Goal: Information Seeking & Learning: Learn about a topic

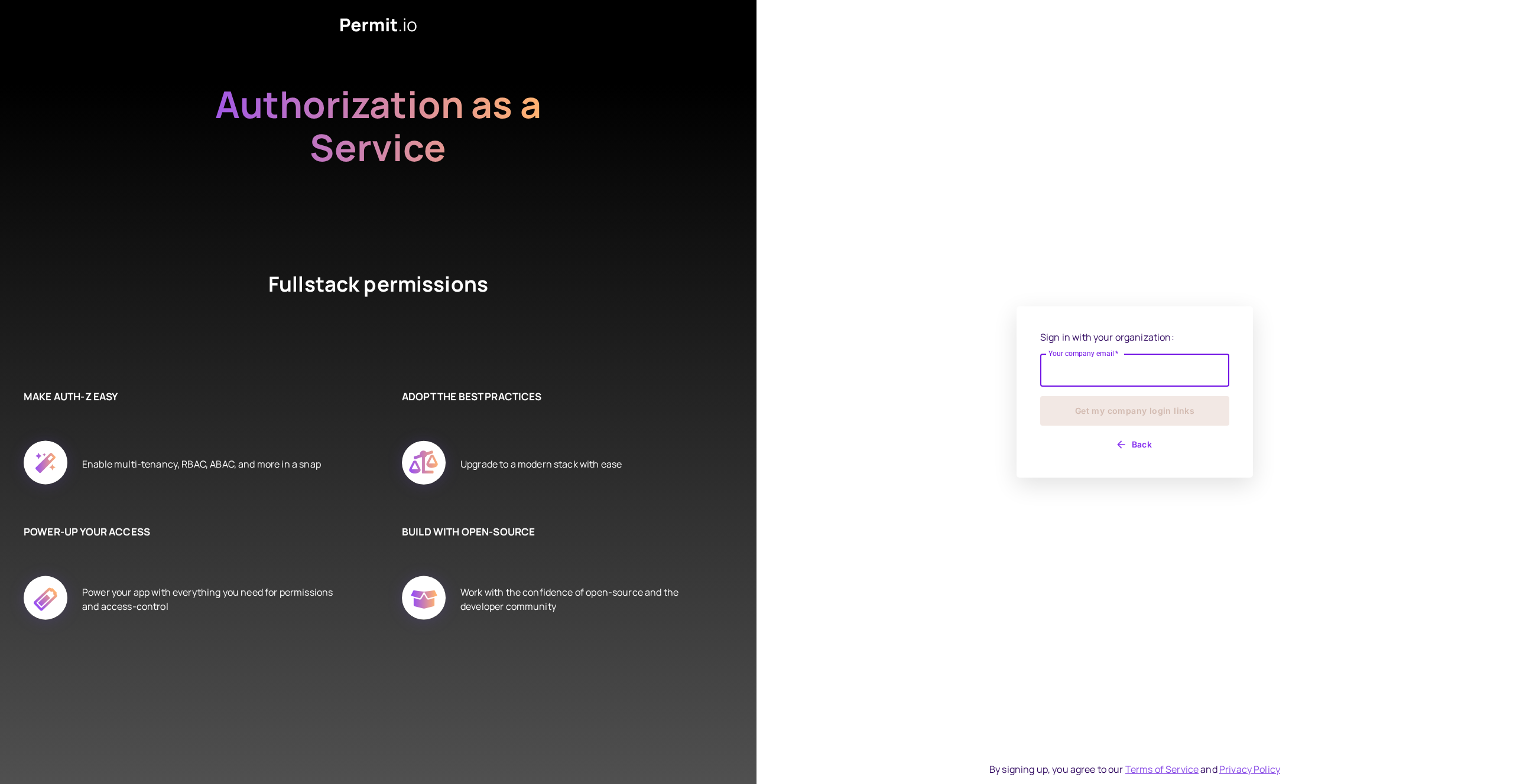
click at [1201, 371] on input "Your company email   *" at bounding box center [1134, 370] width 189 height 33
type input "**********"
click at [1175, 408] on button "Get my company login links" at bounding box center [1134, 411] width 189 height 30
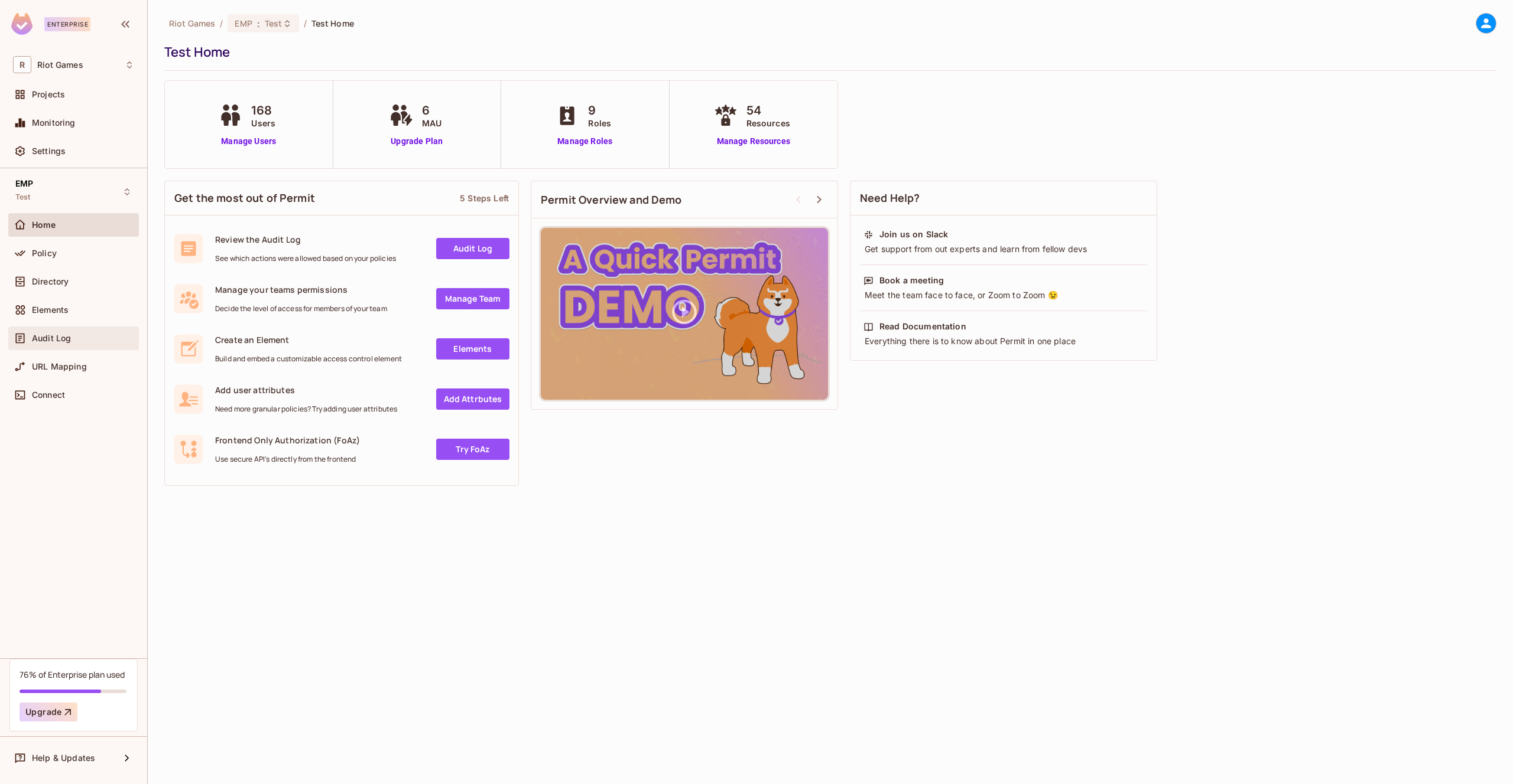
click at [82, 337] on div "Audit Log" at bounding box center [83, 338] width 102 height 10
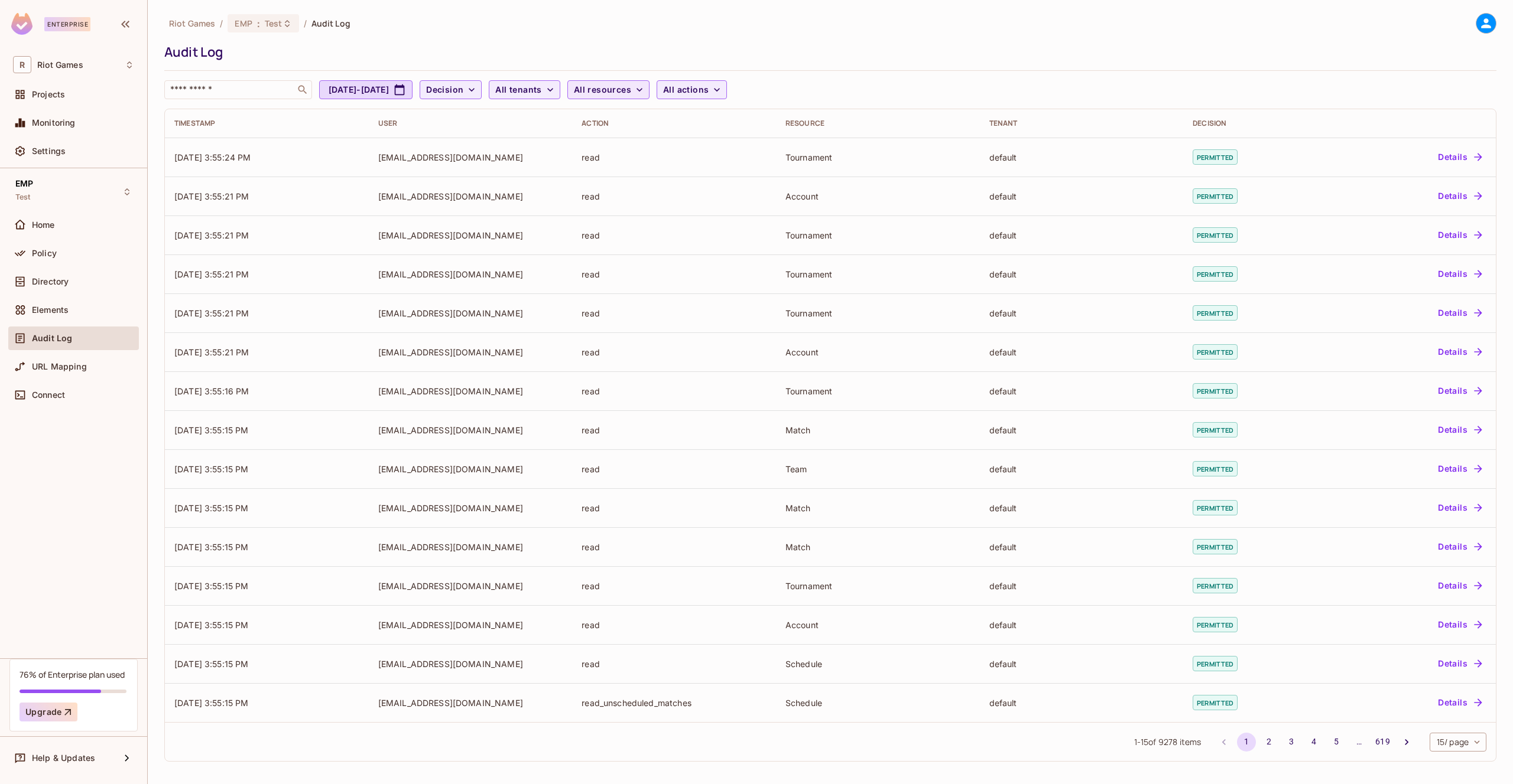
click at [631, 87] on span "All resources" at bounding box center [602, 90] width 57 height 15
click at [732, 99] on ul "​ Account Banners Compete_Tournament_Registrant League Livestats Player Shotcal…" at bounding box center [695, 248] width 149 height 296
click at [575, 87] on div at bounding box center [756, 392] width 1513 height 784
click at [541, 90] on span "All tenants" at bounding box center [518, 90] width 46 height 15
click at [623, 87] on div at bounding box center [756, 392] width 1513 height 784
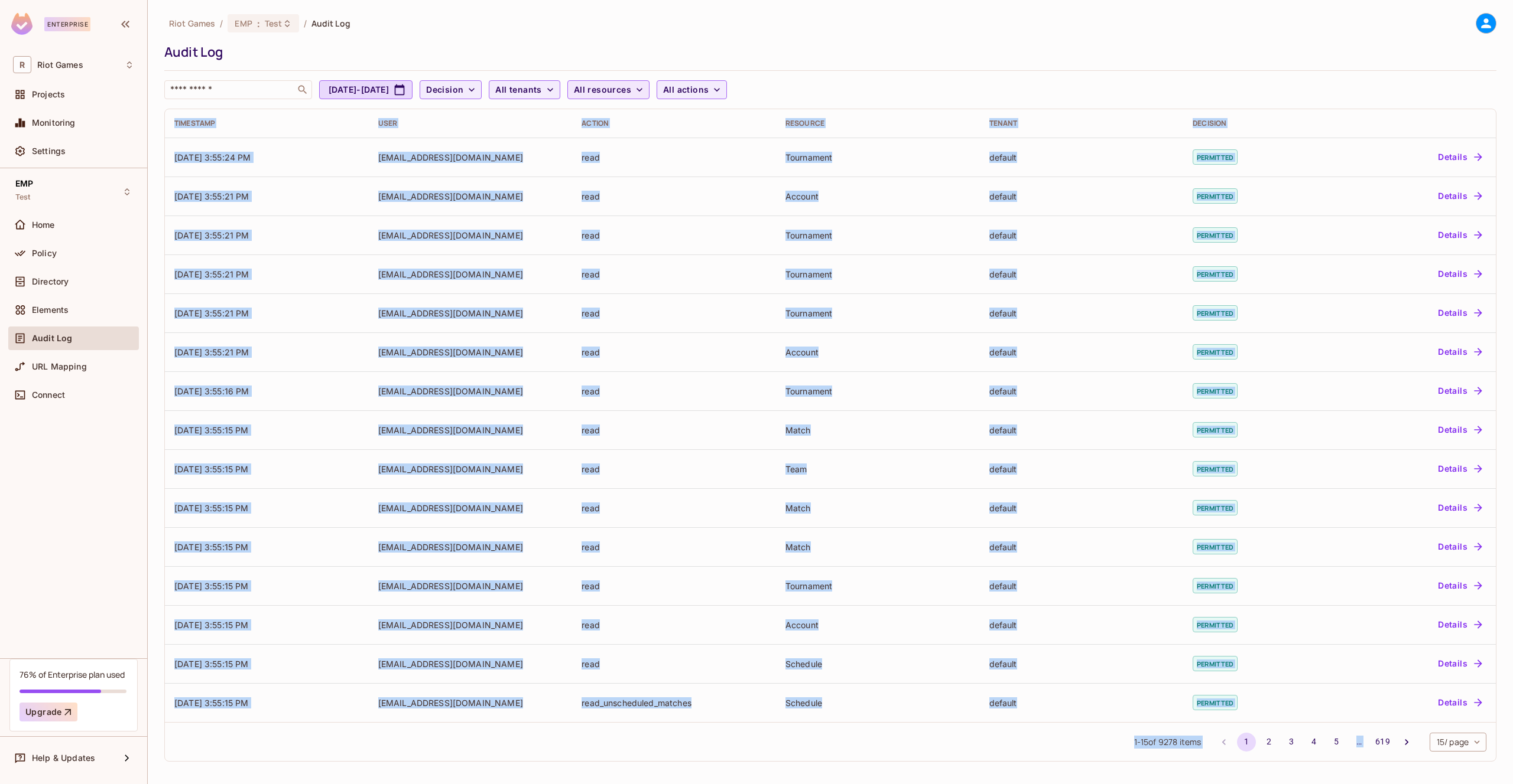
click at [650, 97] on button "All resources" at bounding box center [609, 89] width 82 height 19
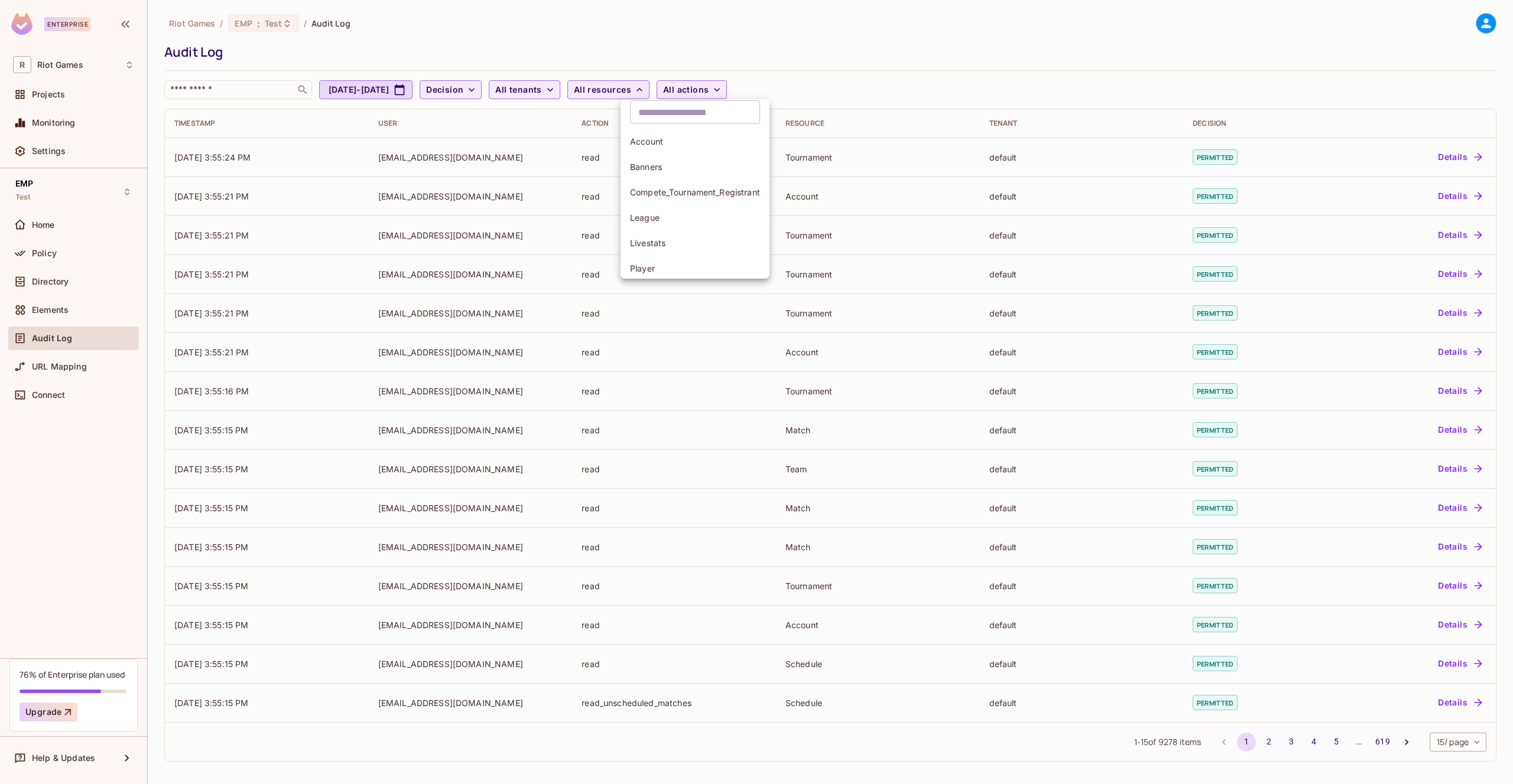
scroll to position [8, 0]
click at [697, 151] on li "Account" at bounding box center [695, 142] width 149 height 26
click at [624, 92] on icon "button" at bounding box center [618, 90] width 12 height 12
click at [631, 91] on span "All resources" at bounding box center [602, 90] width 57 height 15
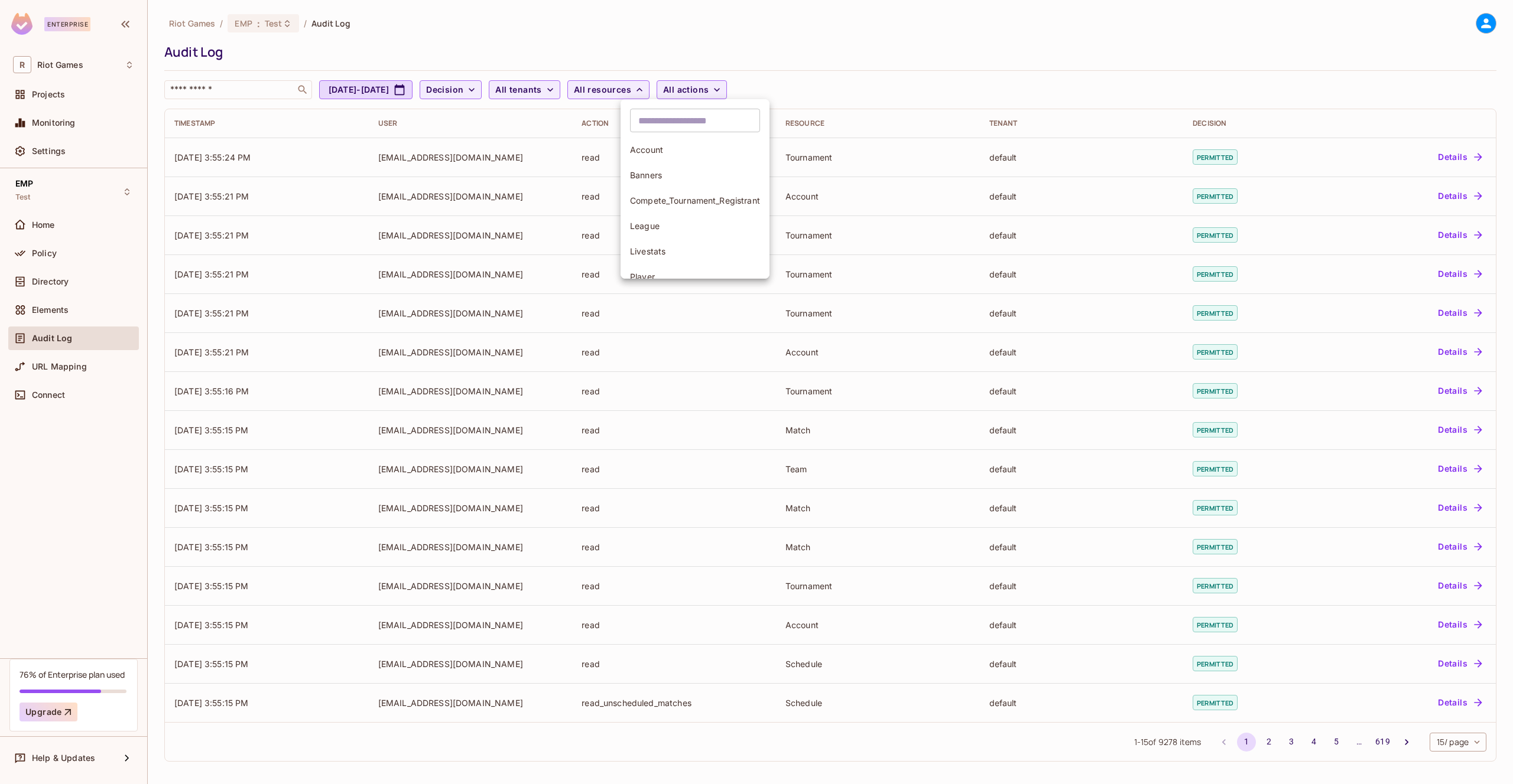
click at [365, 81] on div at bounding box center [756, 392] width 1513 height 784
click at [463, 93] on span "Decision" at bounding box center [445, 90] width 37 height 15
click at [520, 93] on div at bounding box center [756, 392] width 1513 height 784
click at [631, 90] on span "All resources" at bounding box center [602, 90] width 57 height 15
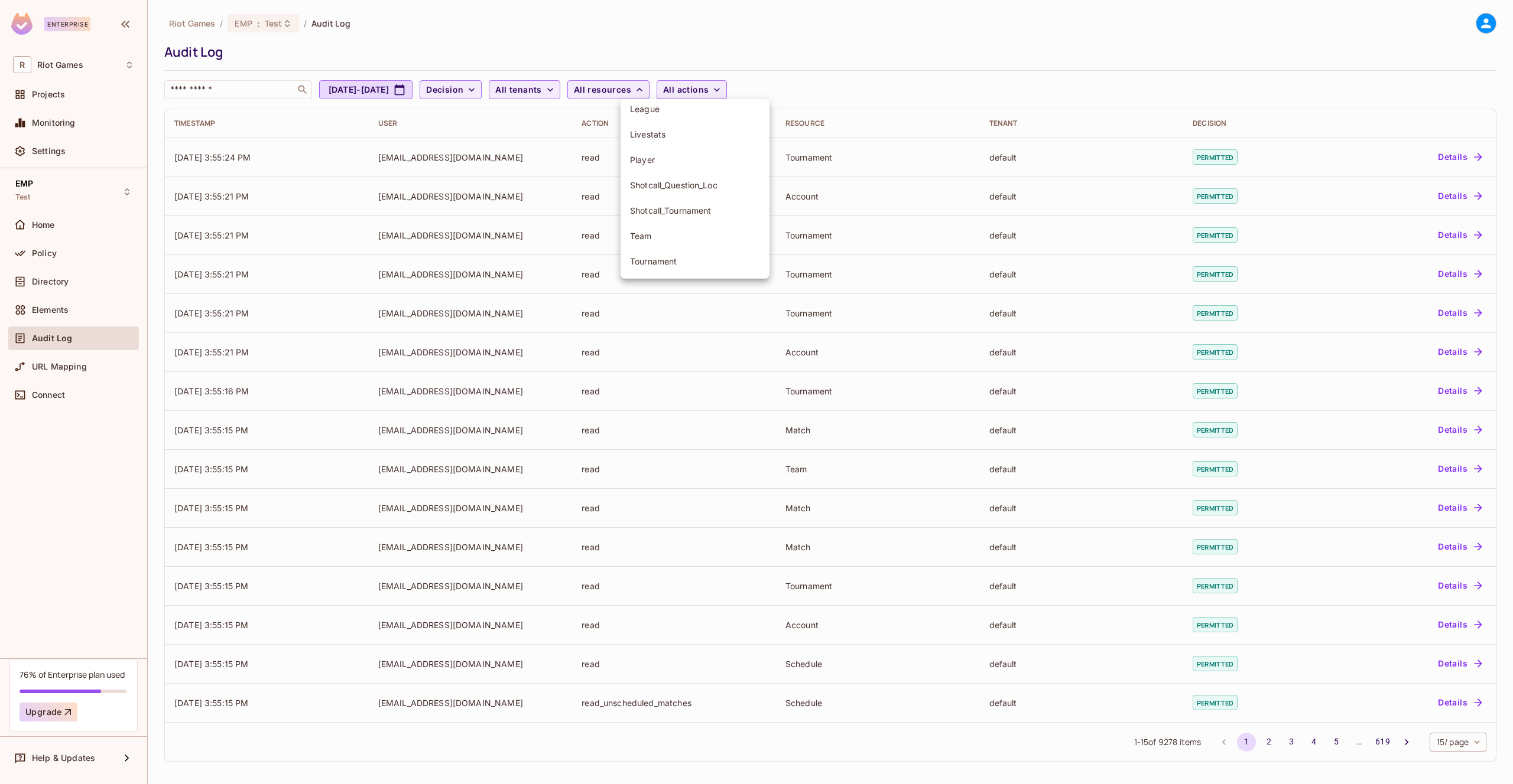
click at [290, 20] on div at bounding box center [756, 392] width 1513 height 784
click at [289, 22] on div "​ Account Banners Compete_Tournament_Registrant League Livestats Player Shotcal…" at bounding box center [756, 118] width 1513 height 236
click at [286, 26] on icon at bounding box center [286, 22] width 4 height 7
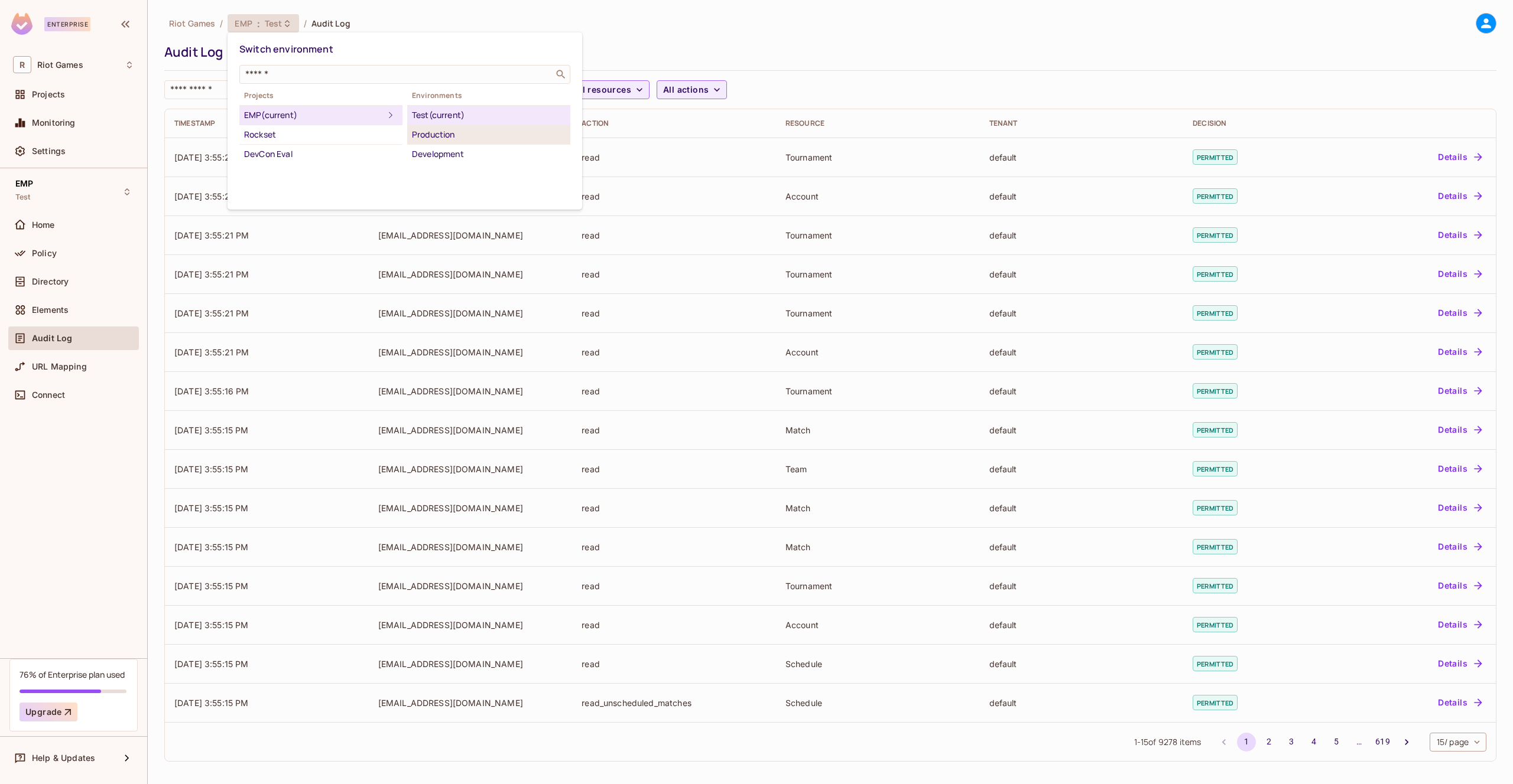
click at [435, 137] on div "Production" at bounding box center [488, 135] width 153 height 14
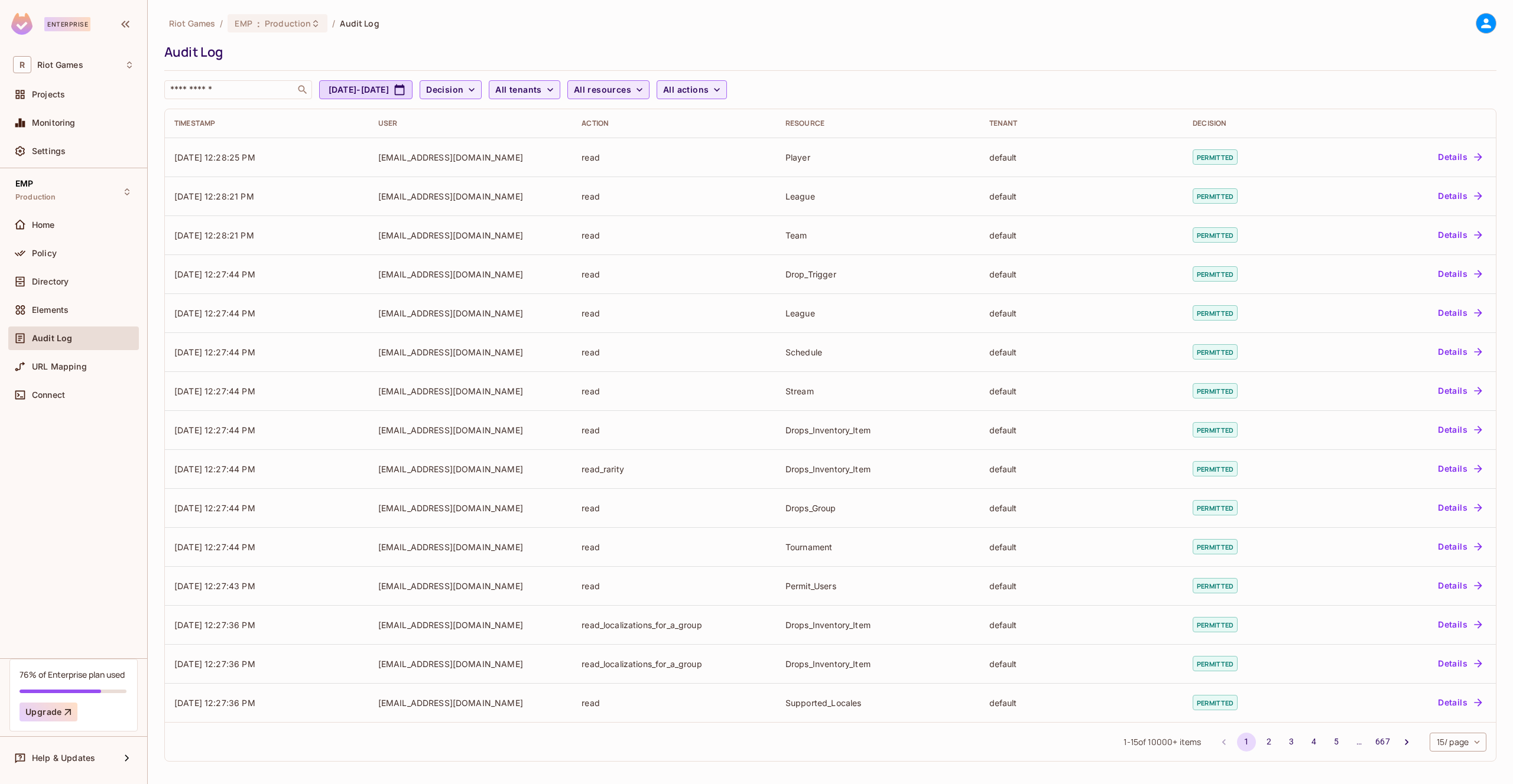
click at [631, 93] on span "All resources" at bounding box center [602, 90] width 57 height 15
click at [693, 179] on span "Pickem_Faction" at bounding box center [685, 175] width 111 height 11
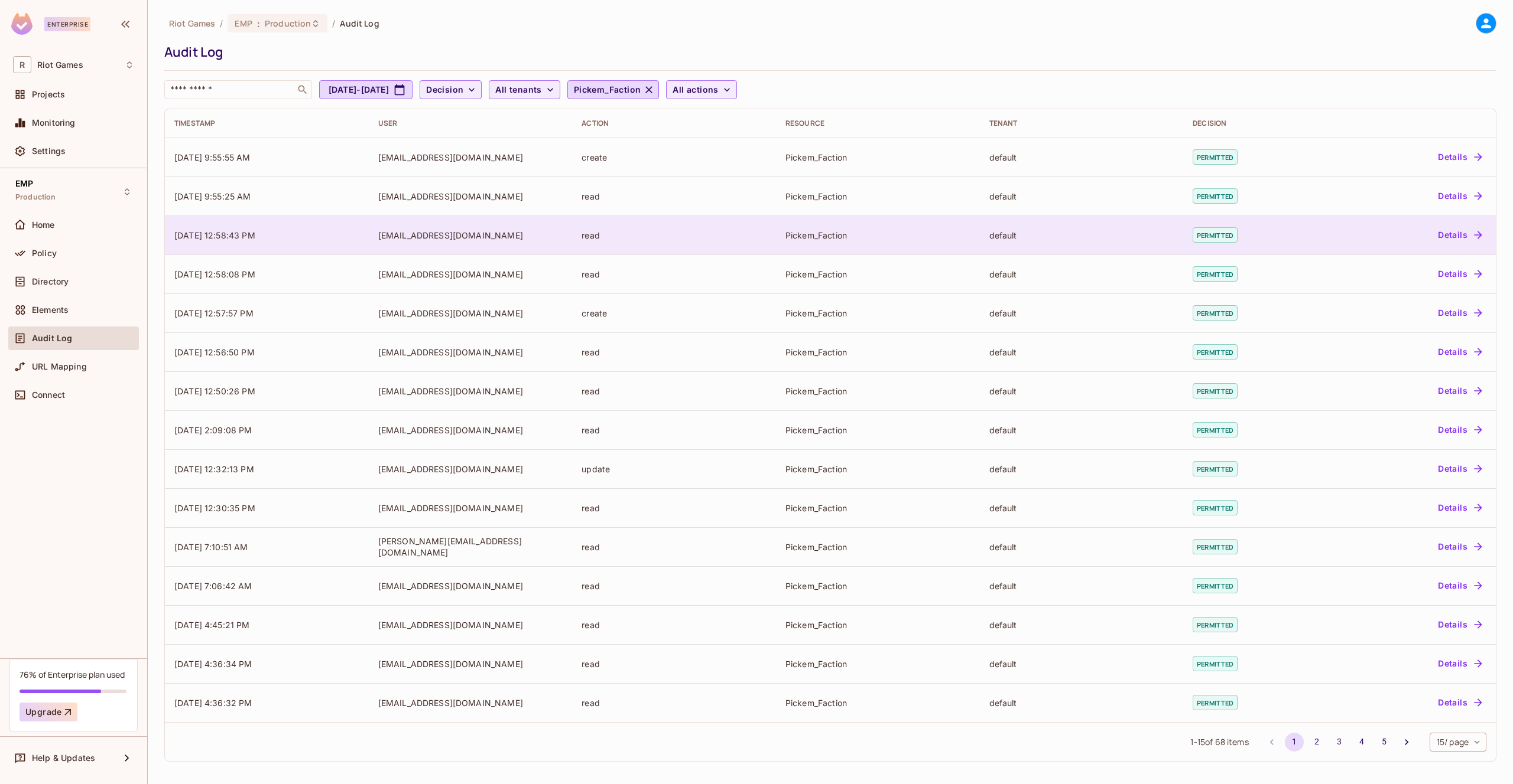
click at [1464, 233] on button "Details" at bounding box center [1459, 235] width 53 height 19
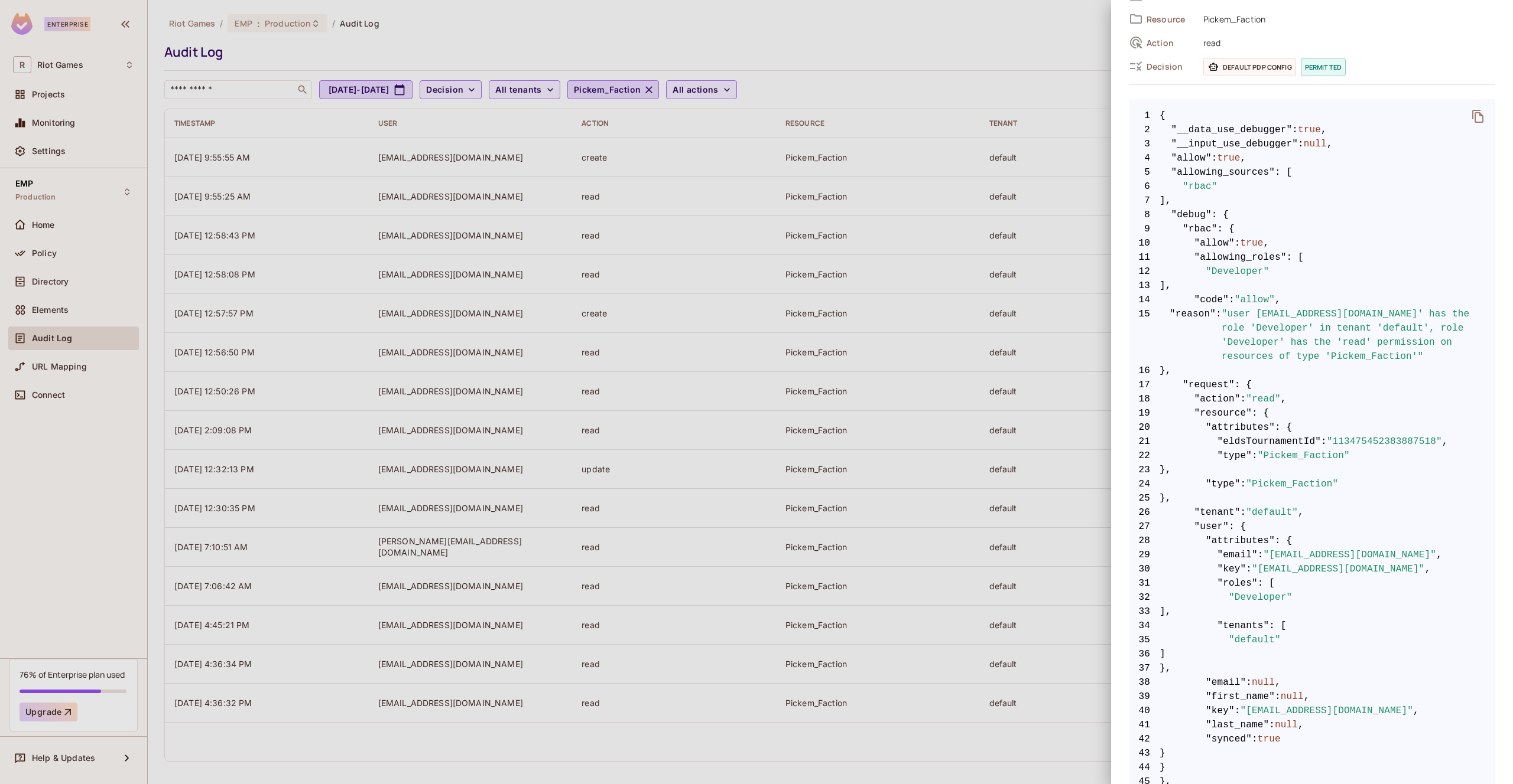
scroll to position [189, 0]
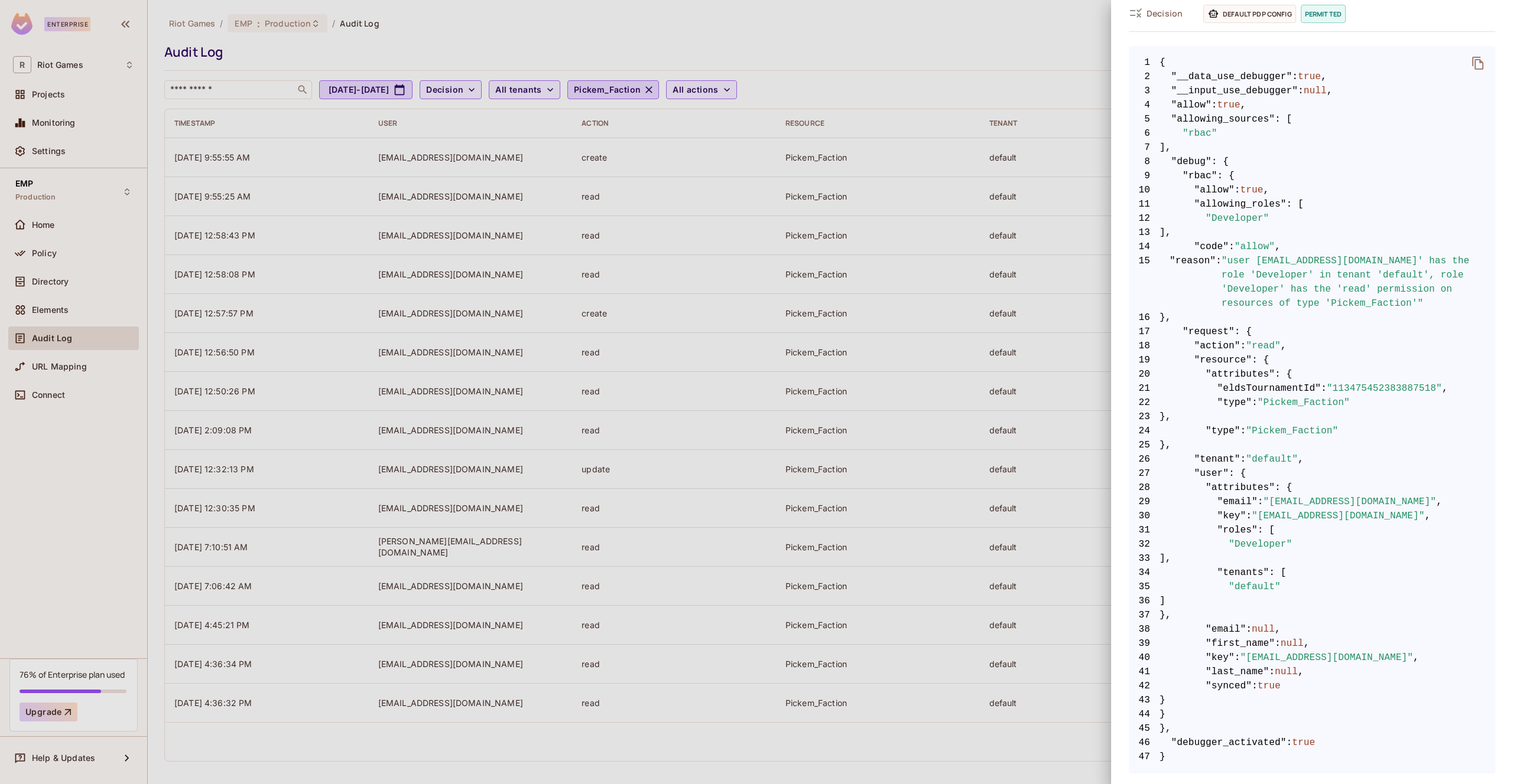
click at [1078, 248] on div at bounding box center [756, 392] width 1513 height 784
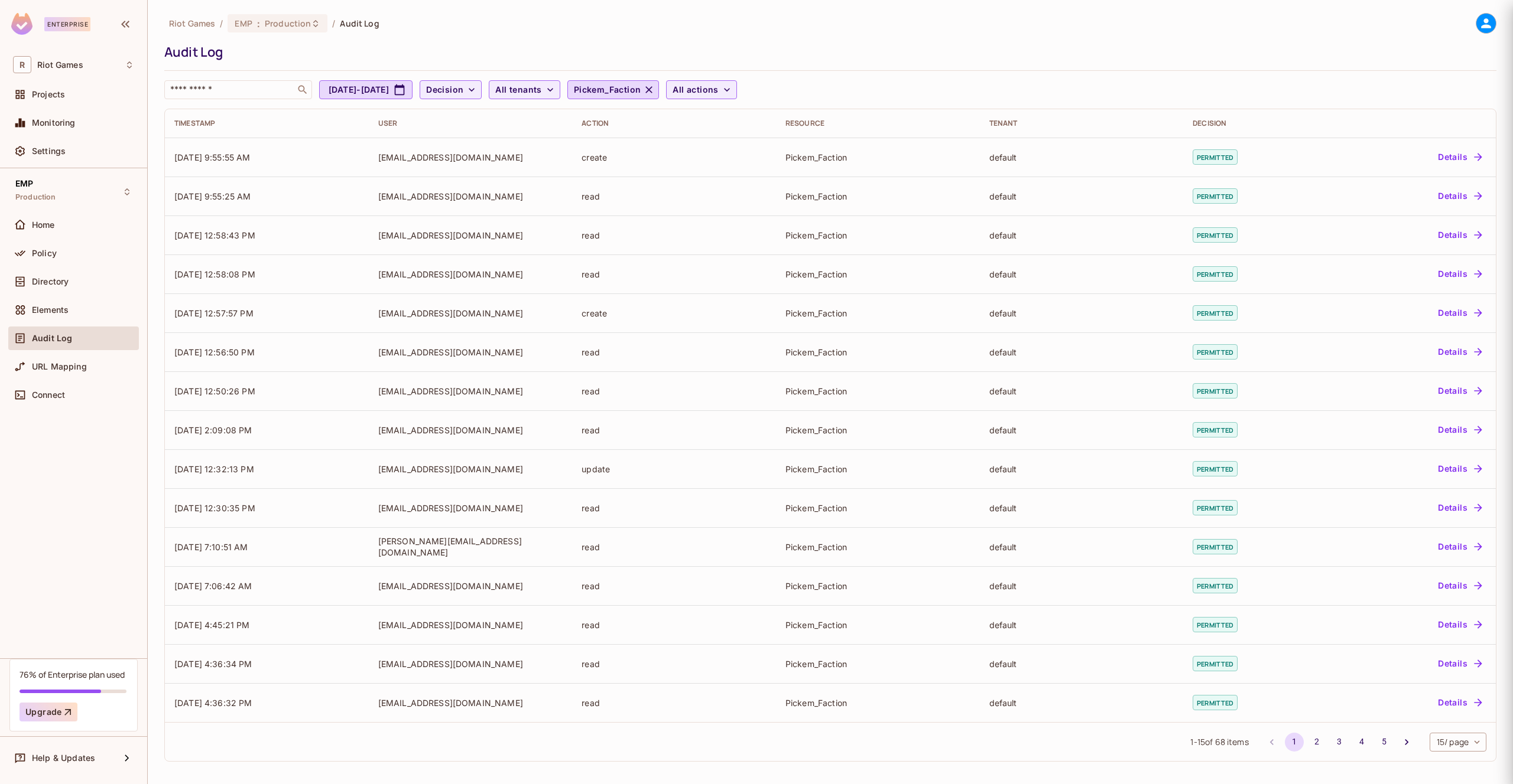
scroll to position [0, 0]
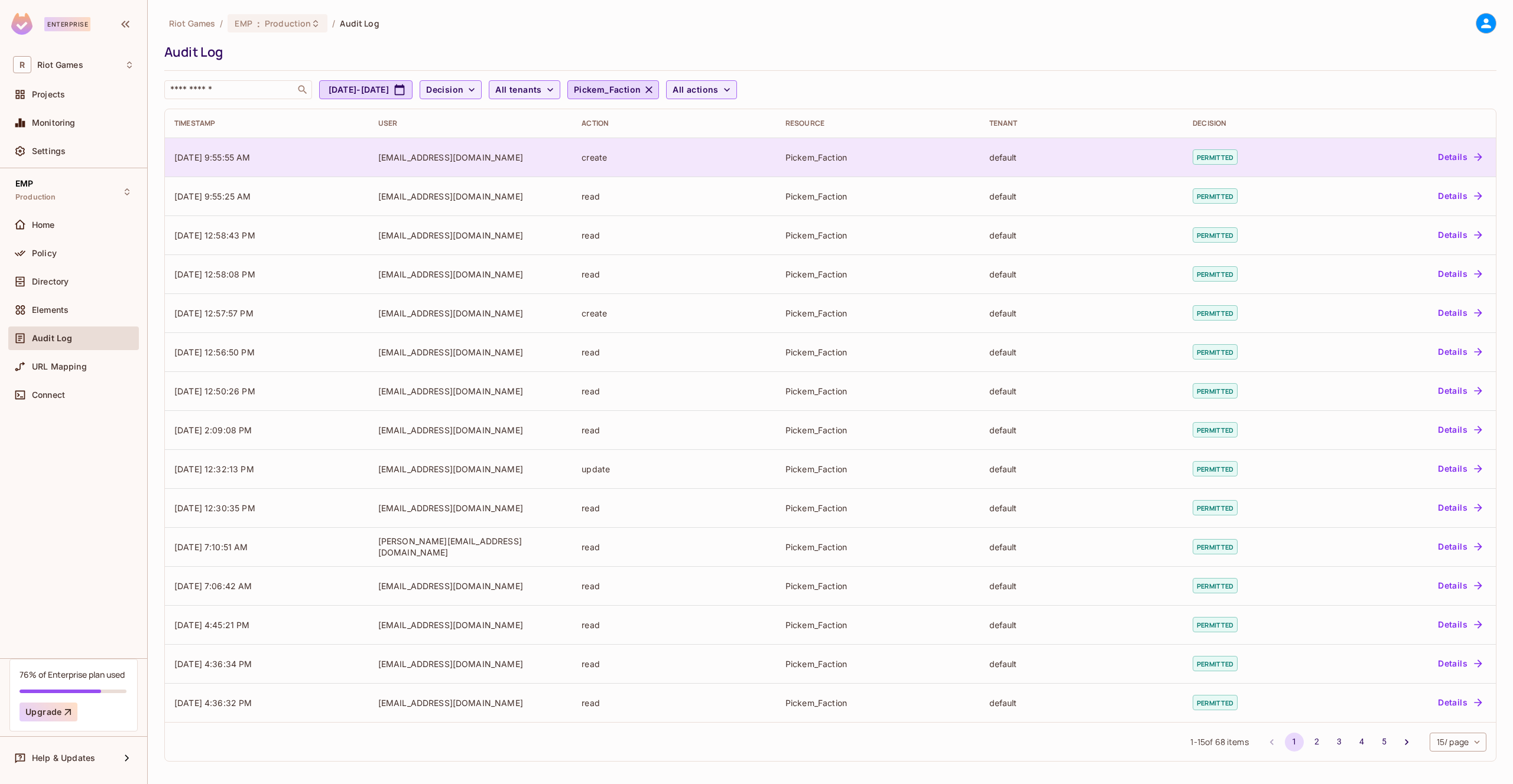
click at [1041, 157] on div "default" at bounding box center [1082, 157] width 185 height 11
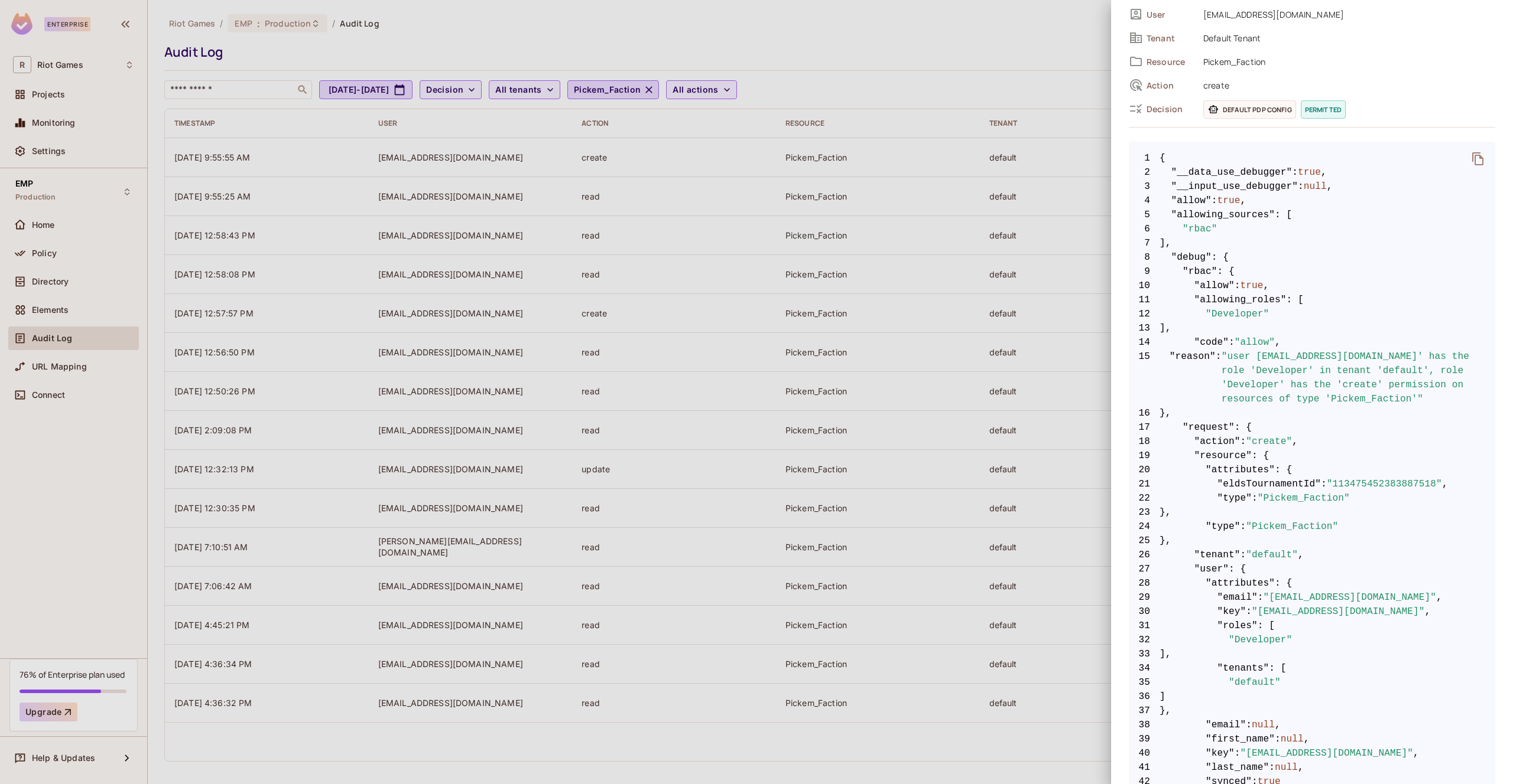
scroll to position [189, 0]
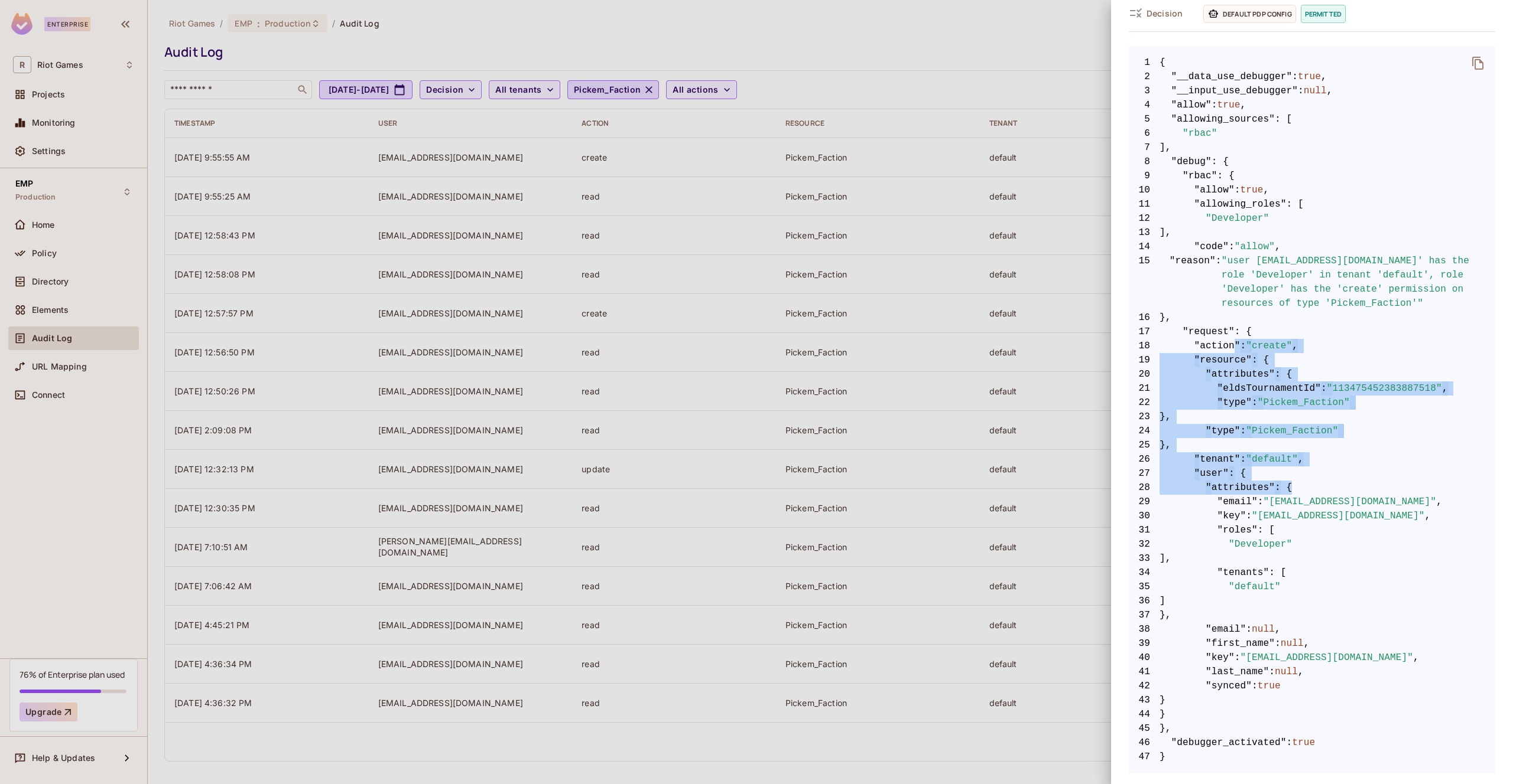
drag, startPoint x: 1257, startPoint y: 346, endPoint x: 1408, endPoint y: 502, distance: 217.1
click at [1408, 500] on code "1 { 2 "__data_use_debugger" : true , 3 "__input_use_debugger" : null , 4 "allow…" at bounding box center [1311, 410] width 367 height 709
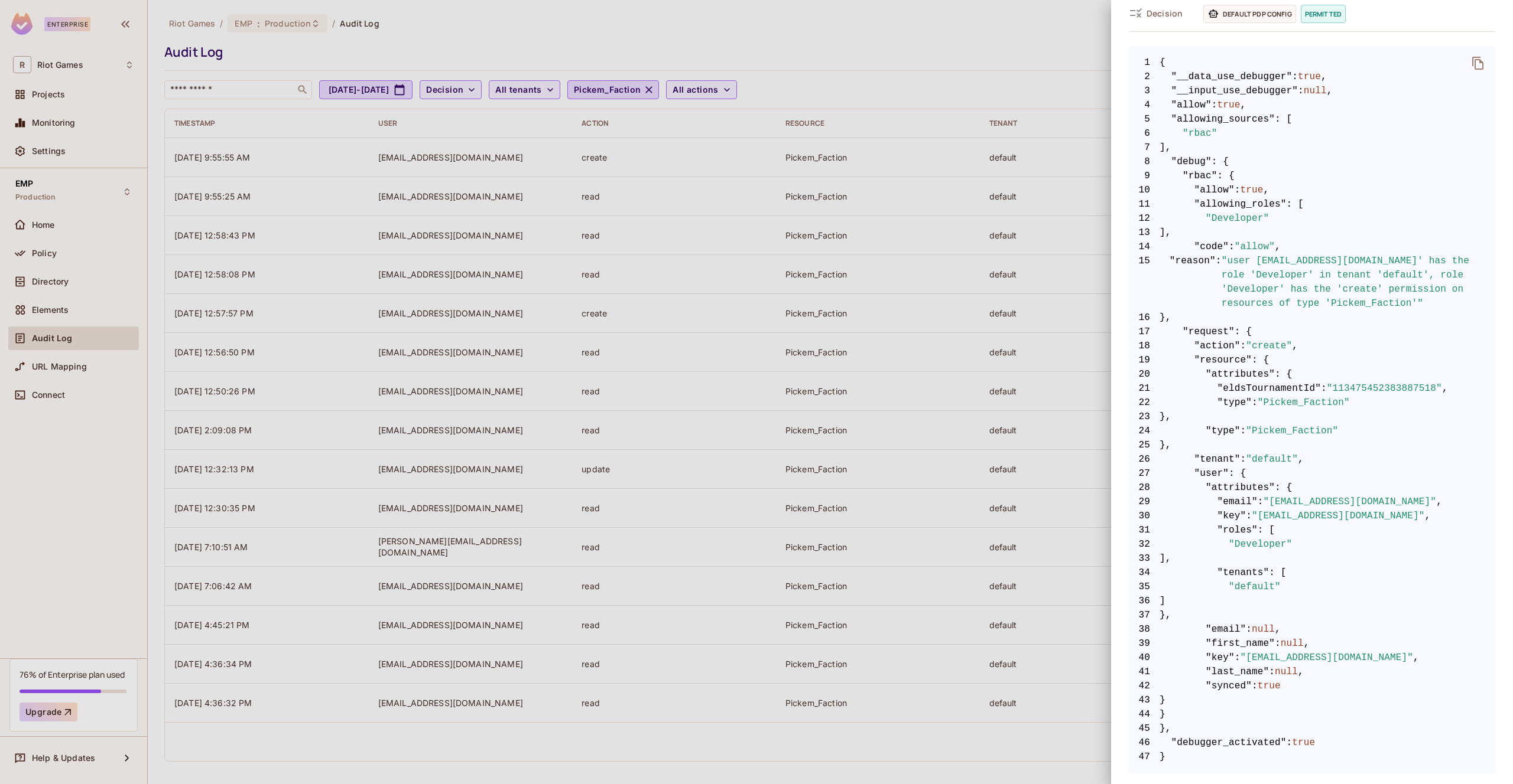
click at [999, 241] on div at bounding box center [756, 392] width 1513 height 784
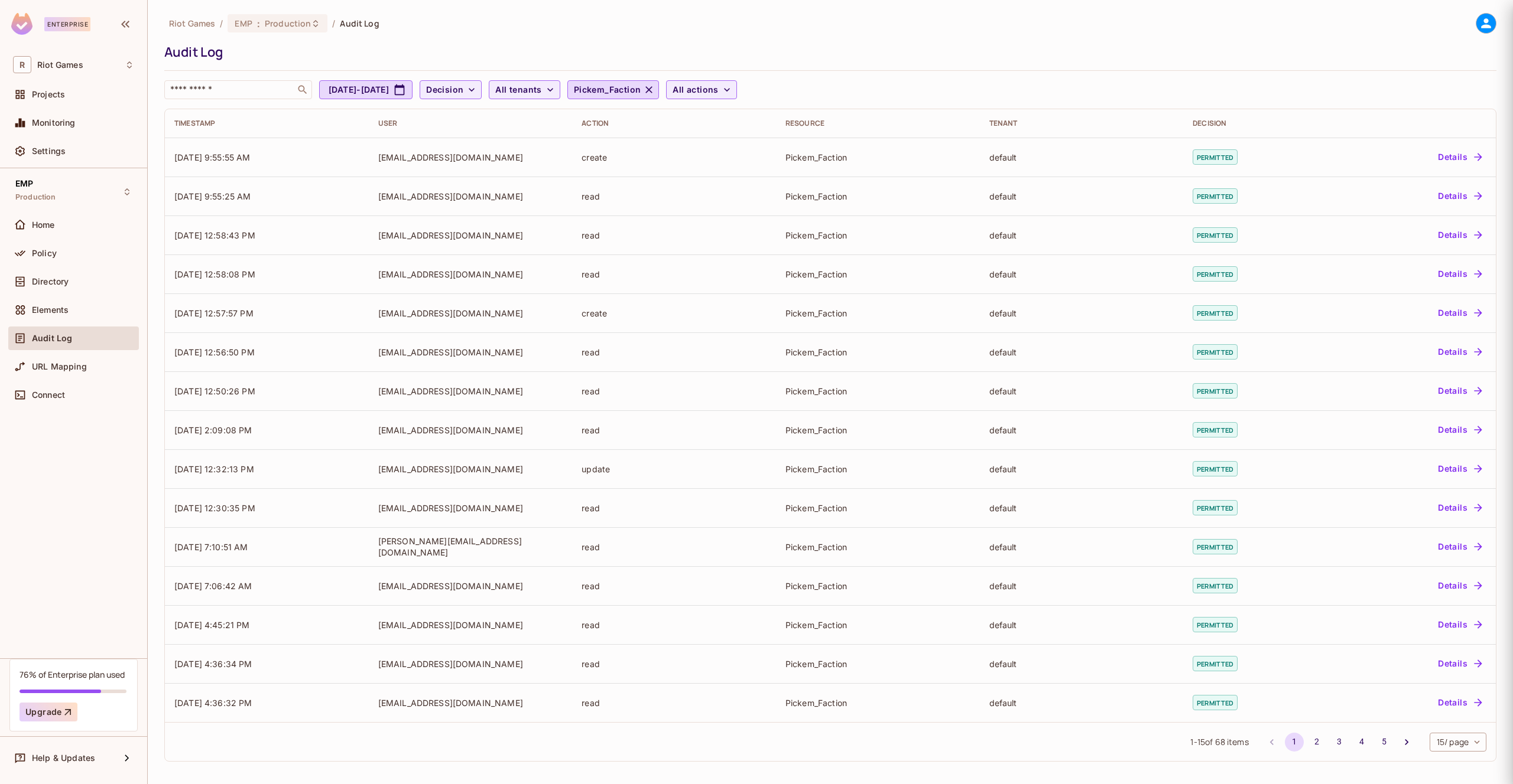
scroll to position [0, 0]
click at [641, 85] on span "Pickem_Faction" at bounding box center [607, 90] width 67 height 15
